Goal: Share content: Share content

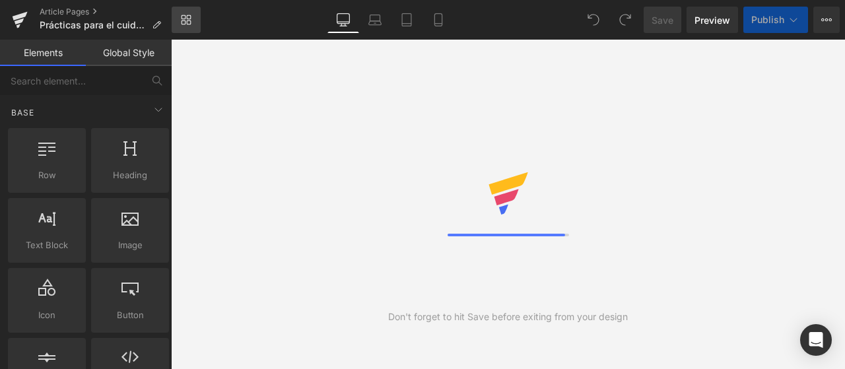
click at [190, 17] on icon at bounding box center [186, 20] width 11 height 11
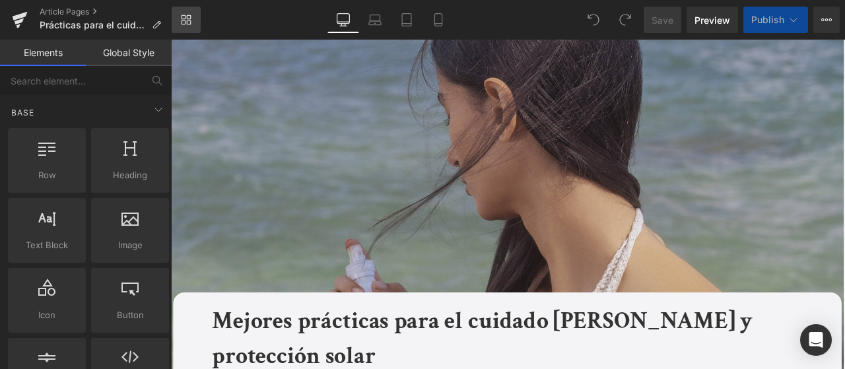
click at [184, 11] on link "Library" at bounding box center [186, 20] width 29 height 26
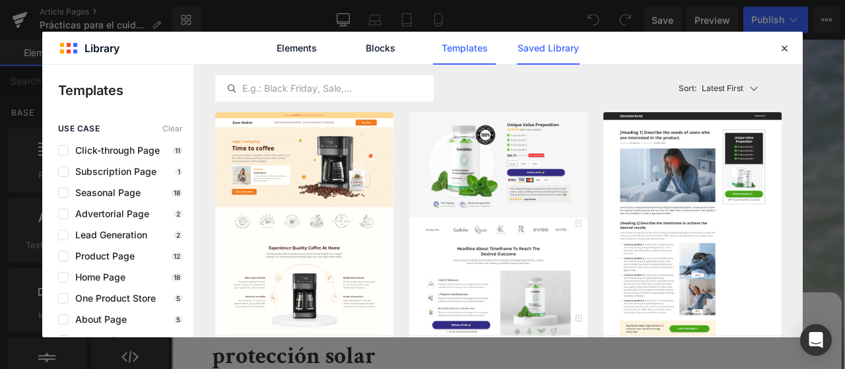
click at [561, 44] on link "Saved Library" at bounding box center [548, 48] width 63 height 33
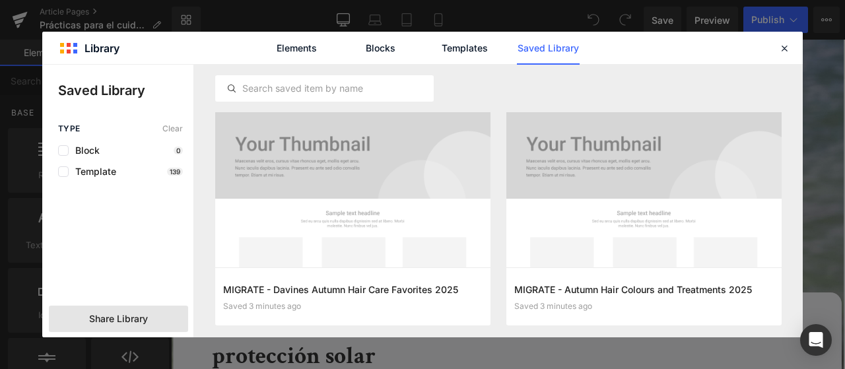
click at [119, 322] on span "Share Library" at bounding box center [118, 318] width 59 height 13
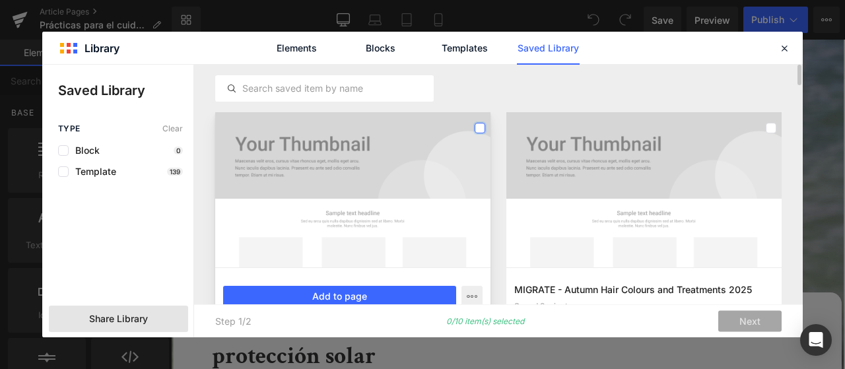
click at [480, 130] on label at bounding box center [480, 128] width 11 height 11
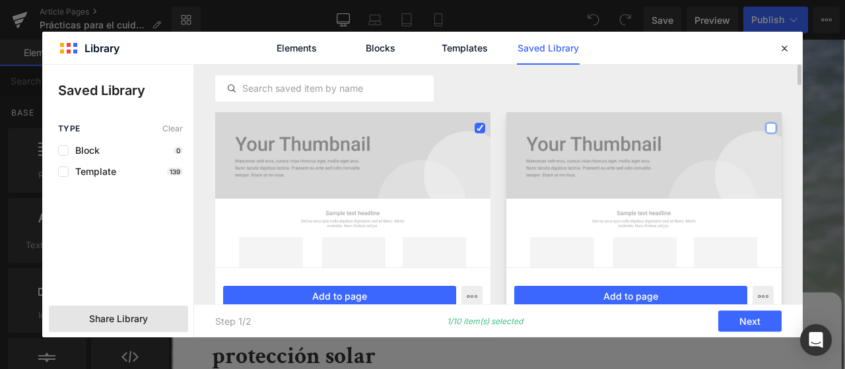
click at [773, 125] on label at bounding box center [771, 128] width 11 height 11
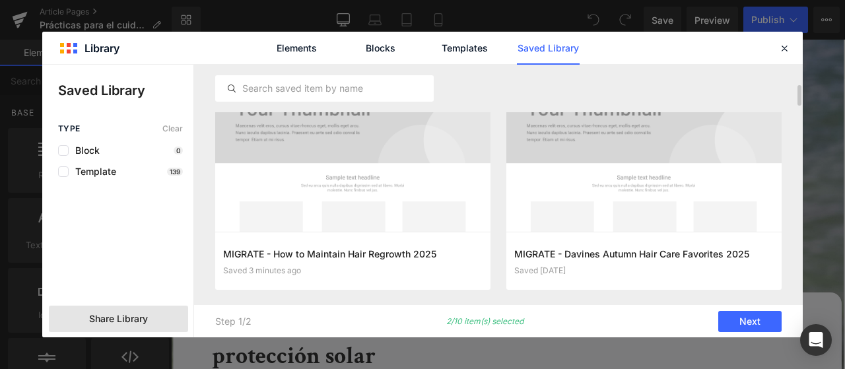
scroll to position [165, 0]
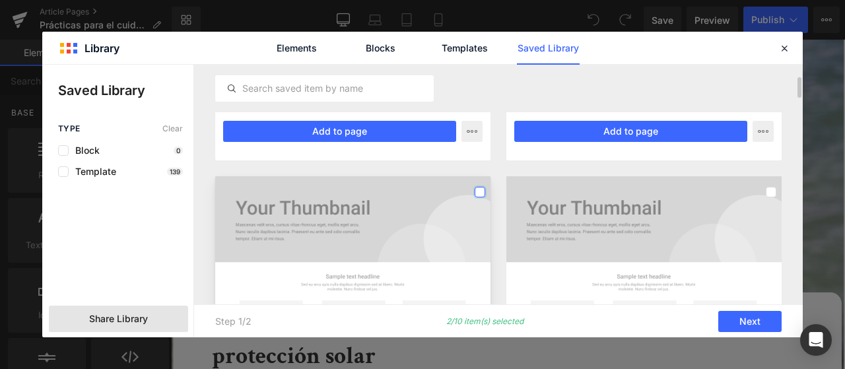
click at [482, 196] on label at bounding box center [480, 192] width 11 height 11
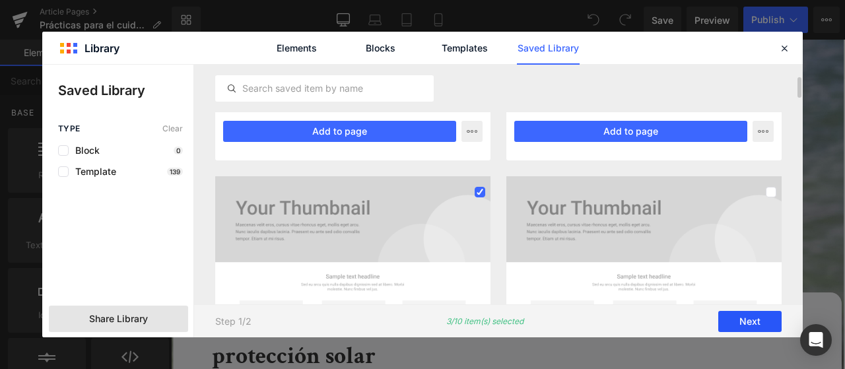
click at [727, 328] on button "Next" at bounding box center [750, 321] width 63 height 21
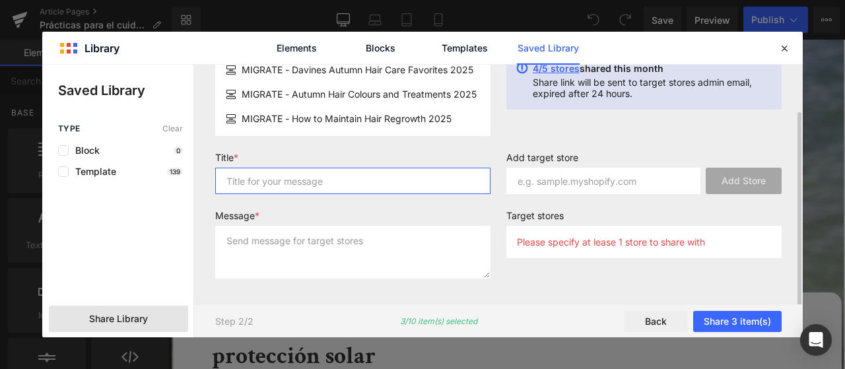
click at [333, 183] on input "text" at bounding box center [352, 181] width 275 height 26
click at [347, 168] on input "SEO BLOGS" at bounding box center [352, 181] width 275 height 26
type input "SEO BLOGS"
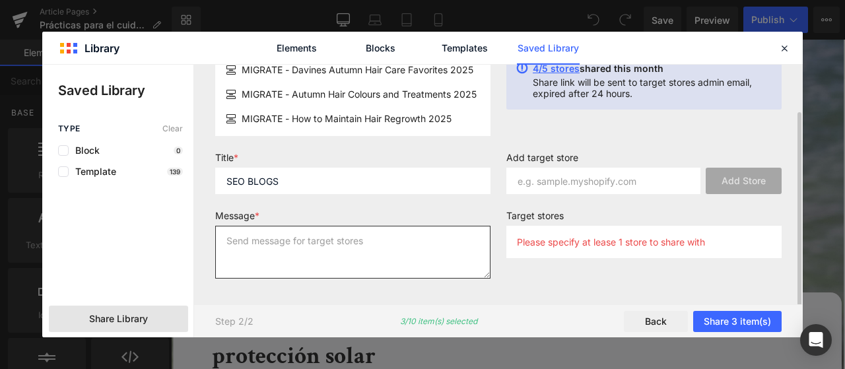
click at [417, 269] on textarea at bounding box center [352, 252] width 275 height 53
paste textarea "SEO BLOGS"
type textarea "SEO BLOGS"
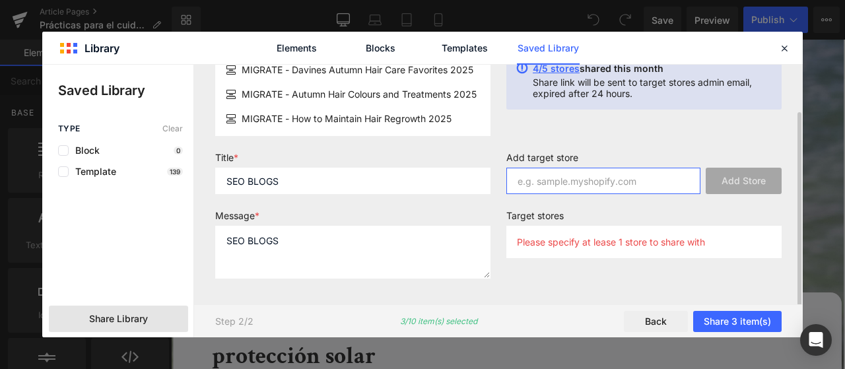
drag, startPoint x: 583, startPoint y: 184, endPoint x: 577, endPoint y: 110, distance: 73.5
click at [582, 123] on div "Share Library 3 item(s) selected MIGRATE - Davines Autumn Hair Care Favorites 2…" at bounding box center [498, 156] width 583 height 266
click at [554, 71] on span "4/5 stores" at bounding box center [556, 68] width 47 height 11
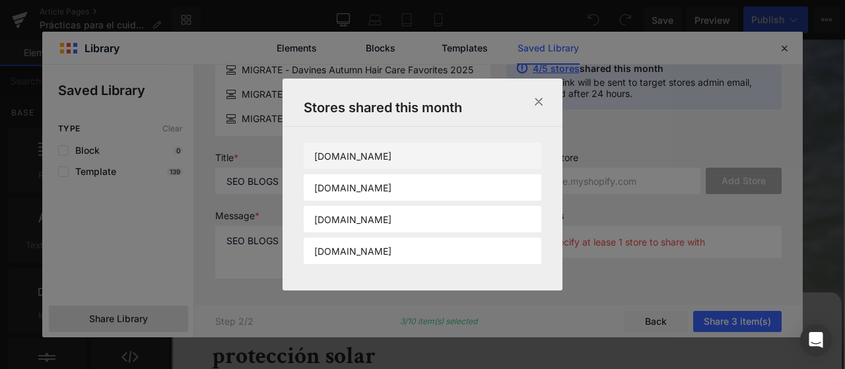
click at [499, 174] on li "davines-france.myshopify.com" at bounding box center [423, 187] width 238 height 26
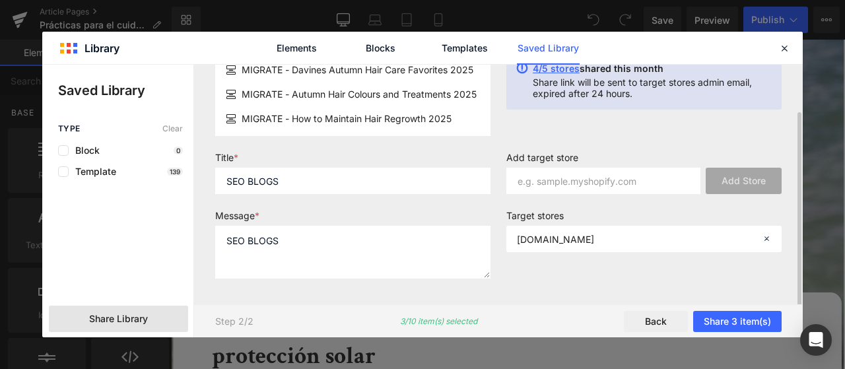
click at [546, 72] on span "4/5 stores" at bounding box center [556, 68] width 47 height 11
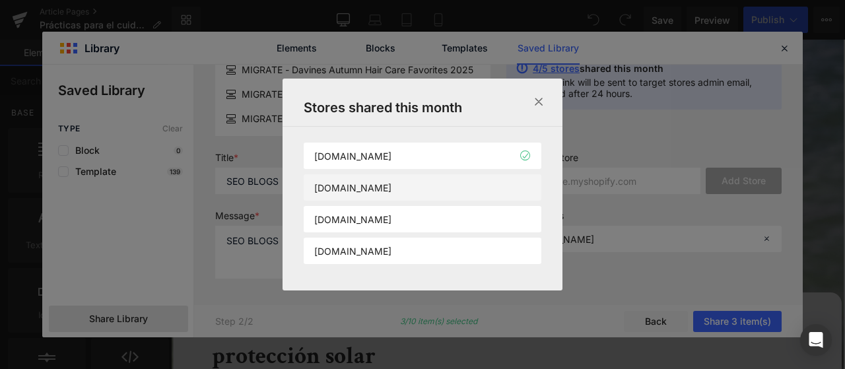
click at [466, 206] on li "davines-mexico.myshopify.com" at bounding box center [423, 219] width 238 height 26
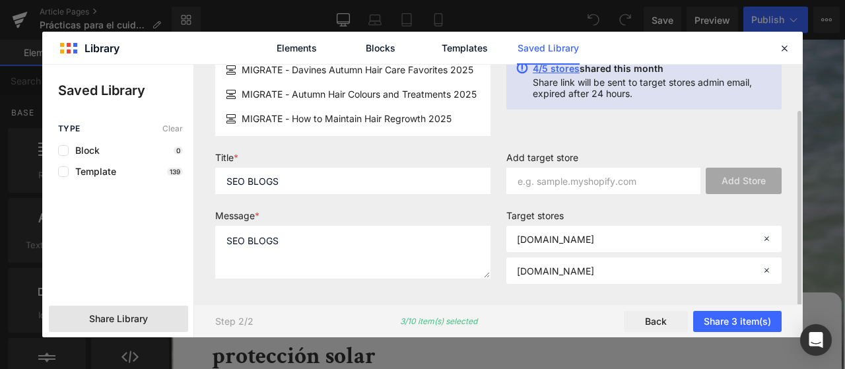
click at [549, 75] on div "4/5 stores shared this month Share link will be sent to target stores admin ema…" at bounding box center [650, 81] width 244 height 36
click at [549, 73] on span "4/5 stores" at bounding box center [556, 68] width 47 height 11
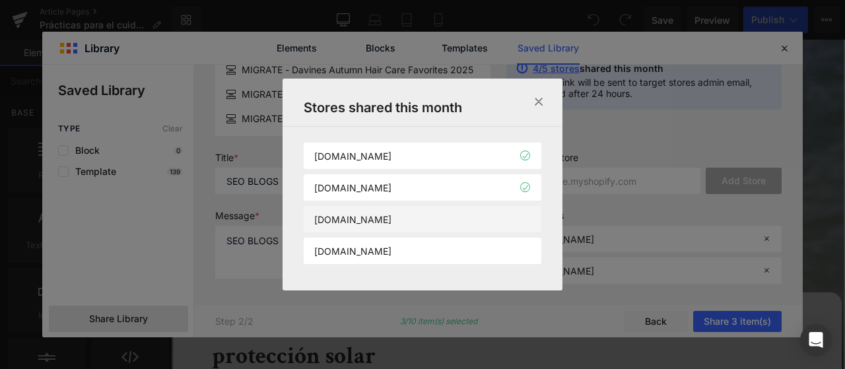
click at [392, 222] on p "davines-germany.myshopify.com" at bounding box center [352, 219] width 77 height 11
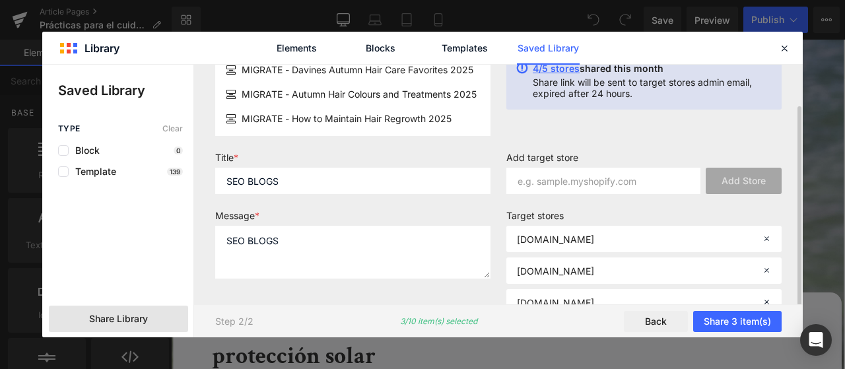
click at [555, 71] on span "4/5 stores" at bounding box center [556, 68] width 47 height 11
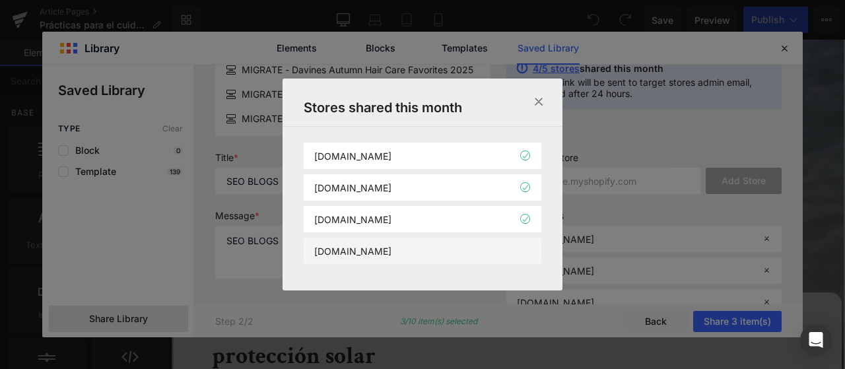
click at [0, 0] on li "davines-hk.myshopify.com" at bounding box center [0, 0] width 0 height 0
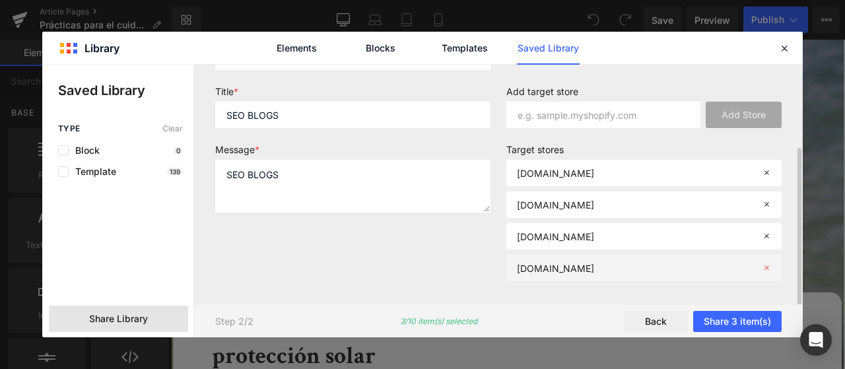
scroll to position [131, 0]
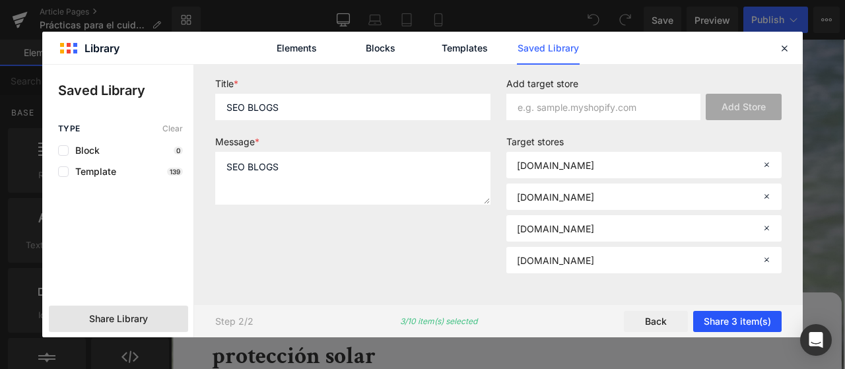
click at [742, 321] on button "Share 3 item(s)" at bounding box center [737, 321] width 88 height 21
